Goal: Navigation & Orientation: Understand site structure

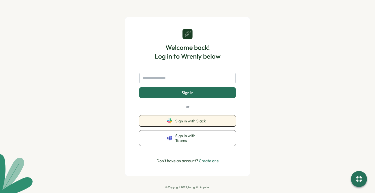
click at [179, 122] on span "Sign in with Slack" at bounding box center [191, 121] width 33 height 5
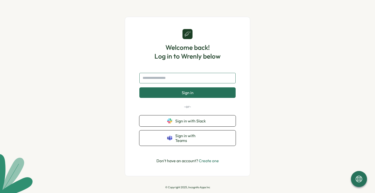
click at [180, 82] on input "text" at bounding box center [187, 78] width 96 height 11
type input "**********"
click at [139, 88] on button "Sign in" at bounding box center [187, 93] width 96 height 11
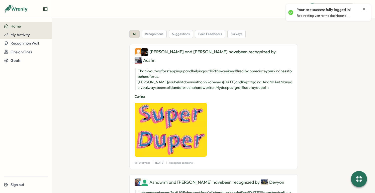
click at [18, 37] on span "My Activity" at bounding box center [20, 34] width 19 height 5
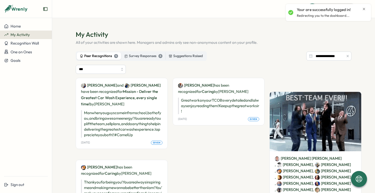
click at [365, 8] on icon "Close notification" at bounding box center [364, 9] width 4 height 4
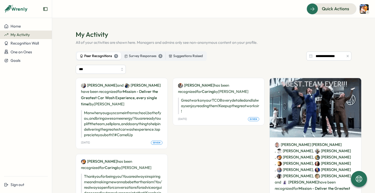
click at [322, 16] on header "Quick Actions" at bounding box center [213, 9] width 323 height 18
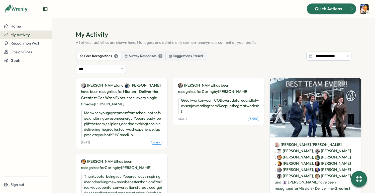
click at [321, 12] on span "Quick Actions" at bounding box center [328, 9] width 27 height 7
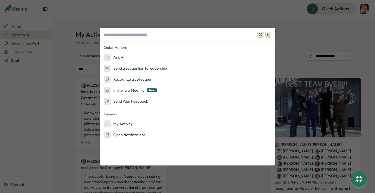
click at [192, 18] on div "⌘ K Quick Actions Ask AI Send a suggestion to leadership Recognize a colleague …" at bounding box center [187, 96] width 375 height 193
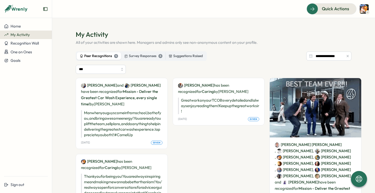
click at [367, 12] on icon at bounding box center [367, 12] width 3 height 4
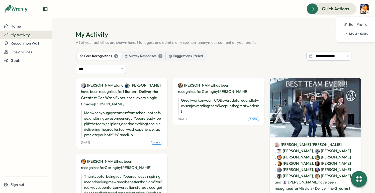
click at [275, 23] on section "**********" at bounding box center [213, 105] width 323 height 175
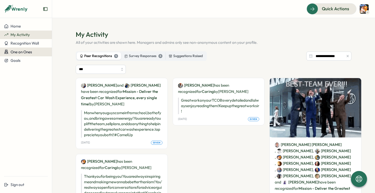
click at [21, 50] on span "One on Ones" at bounding box center [22, 52] width 22 height 5
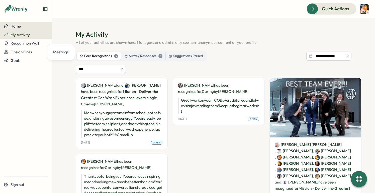
click at [19, 24] on span "Home" at bounding box center [16, 26] width 10 height 5
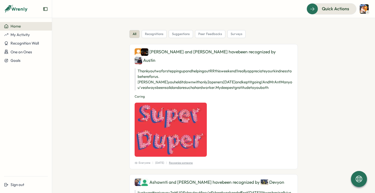
click at [45, 9] on icon "Expand sidebar" at bounding box center [45, 9] width 4 height 4
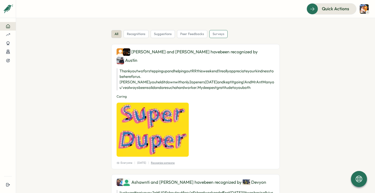
click at [215, 33] on span "surveys" at bounding box center [219, 34] width 12 height 5
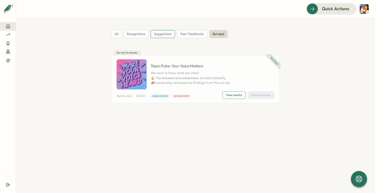
click at [171, 34] on span "suggestions" at bounding box center [163, 34] width 18 height 5
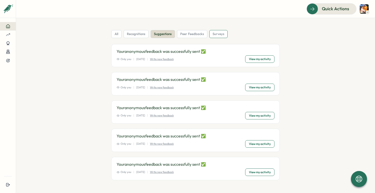
click at [213, 33] on span "surveys" at bounding box center [219, 34] width 12 height 5
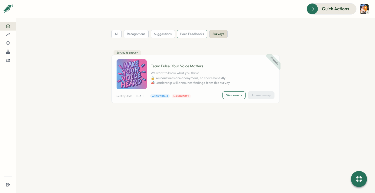
click at [190, 33] on span "peer feedbacks" at bounding box center [192, 34] width 24 height 5
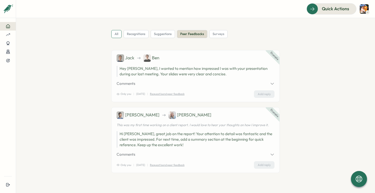
click at [112, 34] on div "all" at bounding box center [116, 34] width 10 height 8
